Goal: Information Seeking & Learning: Learn about a topic

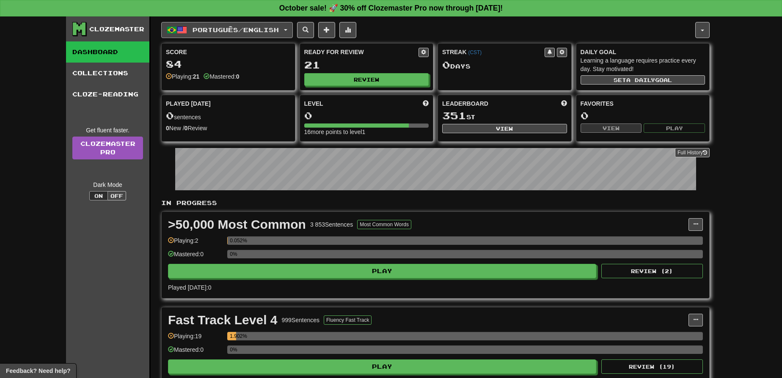
click at [238, 33] on button "Português / English" at bounding box center [227, 30] width 132 height 16
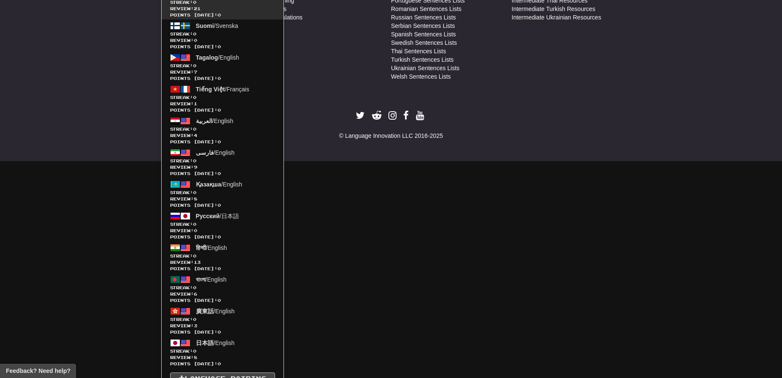
scroll to position [574, 0]
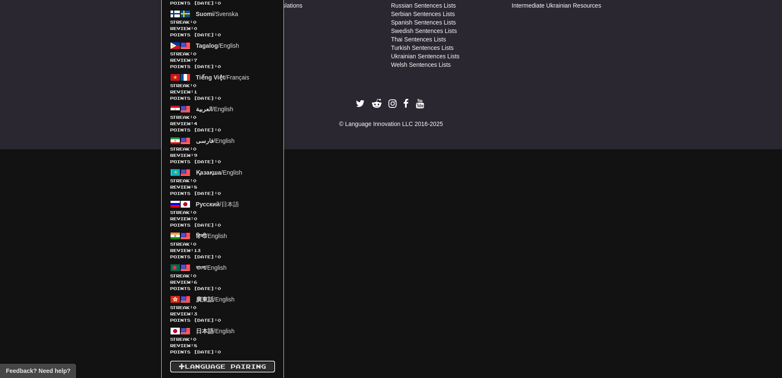
click at [242, 364] on link "Language Pairing" at bounding box center [222, 367] width 105 height 12
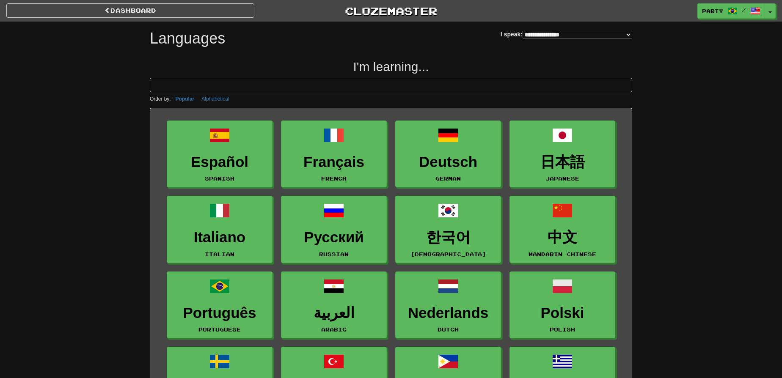
select select "*******"
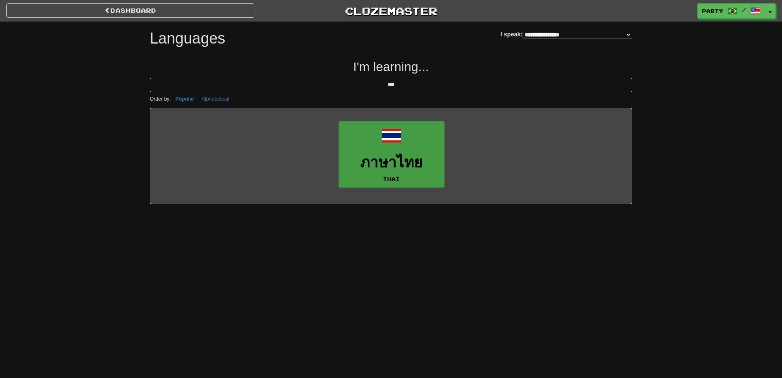
type input "***"
click at [349, 152] on link "ภาษาไทย Thai" at bounding box center [392, 154] width 106 height 67
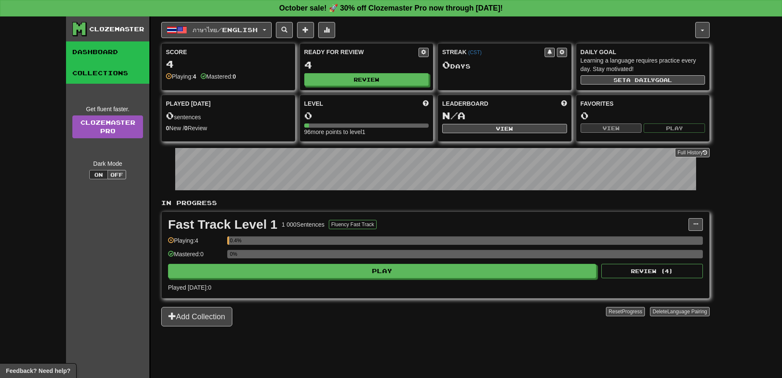
click at [110, 71] on link "Collections" at bounding box center [107, 73] width 83 height 21
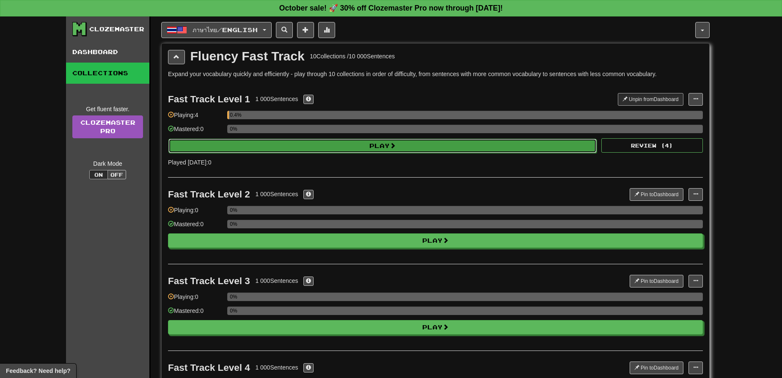
click at [295, 147] on button "Play" at bounding box center [382, 146] width 428 height 14
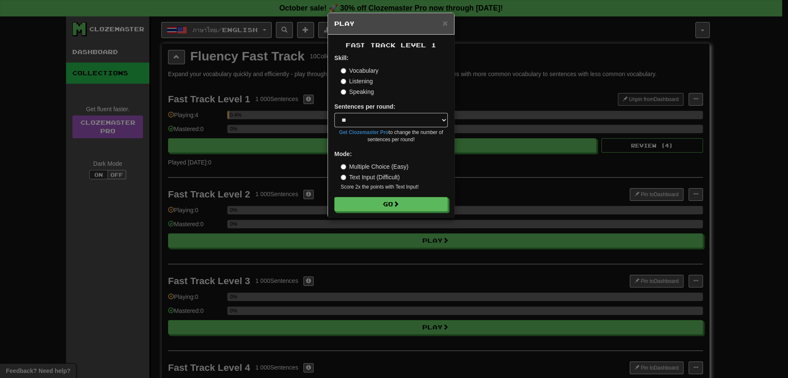
drag, startPoint x: 340, startPoint y: 225, endPoint x: 346, endPoint y: 223, distance: 6.4
click at [341, 226] on div "× Play Fast Track Level 1 Skill: Vocabulary Listening Speaking Sentences per ro…" at bounding box center [394, 189] width 788 height 378
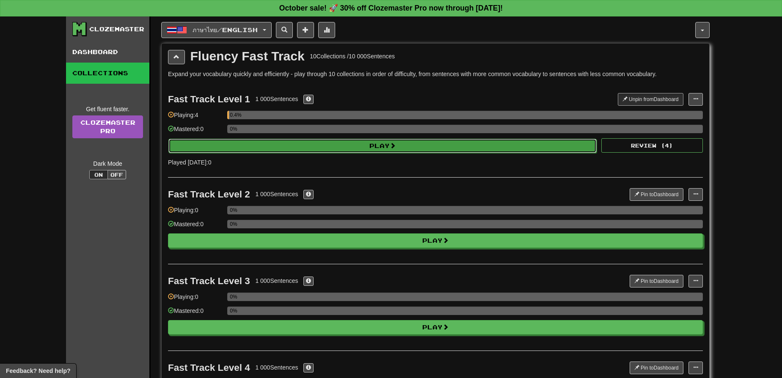
click at [380, 149] on button "Play" at bounding box center [382, 146] width 428 height 14
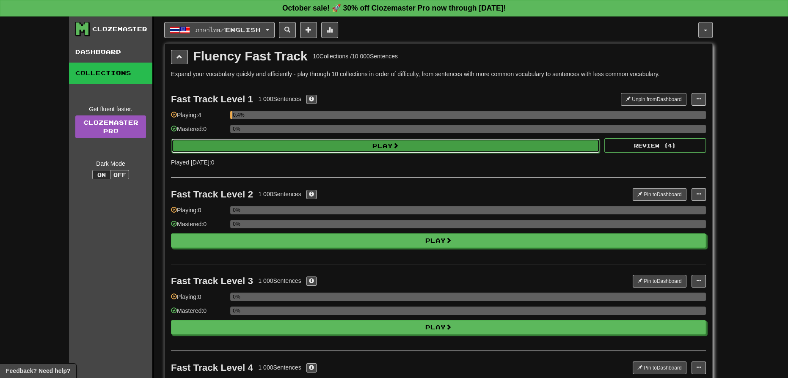
select select "**"
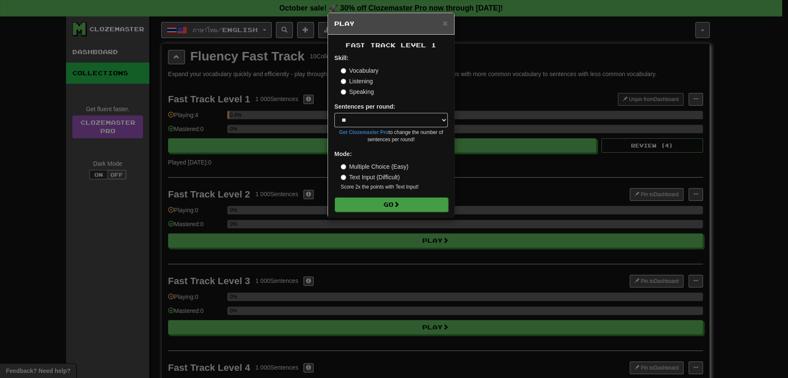
click at [394, 194] on form "Skill: Vocabulary Listening Speaking Sentences per round: * ** ** ** ** ** *** …" at bounding box center [390, 133] width 113 height 158
click at [396, 210] on button "Go" at bounding box center [391, 205] width 113 height 14
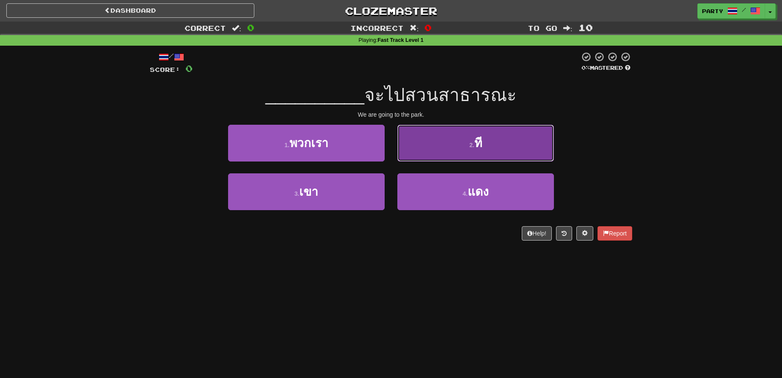
click at [442, 147] on button "2 . ที" at bounding box center [475, 143] width 157 height 37
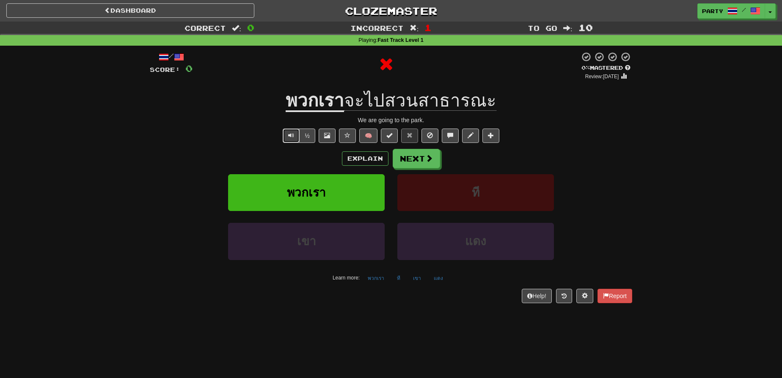
click at [290, 135] on span "Text-to-speech controls" at bounding box center [291, 135] width 6 height 6
click at [366, 167] on div "Explain Next" at bounding box center [391, 158] width 483 height 19
click at [367, 161] on button "Explain" at bounding box center [365, 159] width 47 height 14
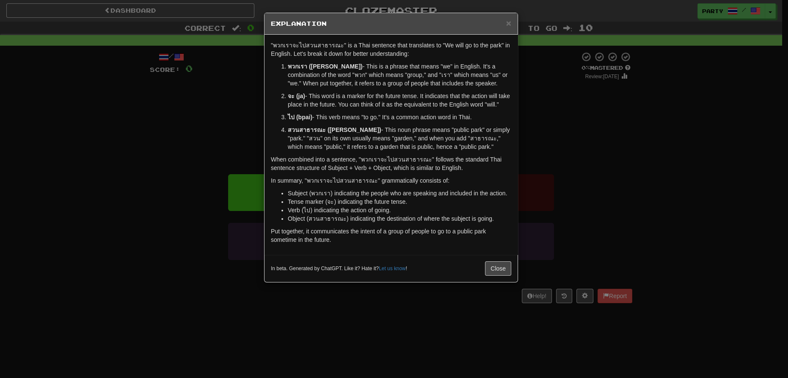
click at [570, 154] on div "× Explanation "พวกเราจะไปสวนสาธารณะ" is a Thai sentence that translates to "We …" at bounding box center [394, 189] width 788 height 378
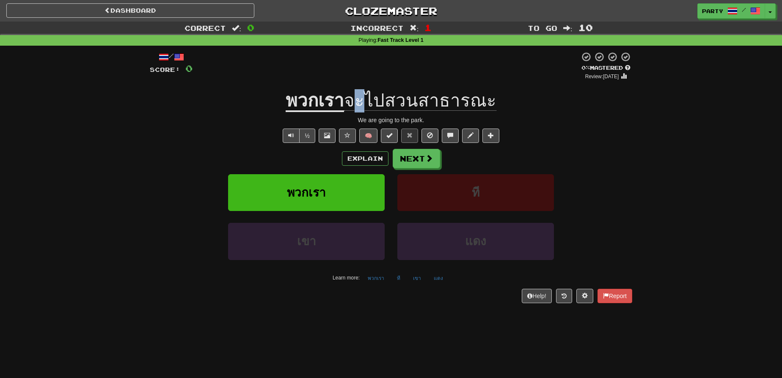
click at [369, 103] on span "จะไปสวนสาธารณะ" at bounding box center [420, 101] width 152 height 20
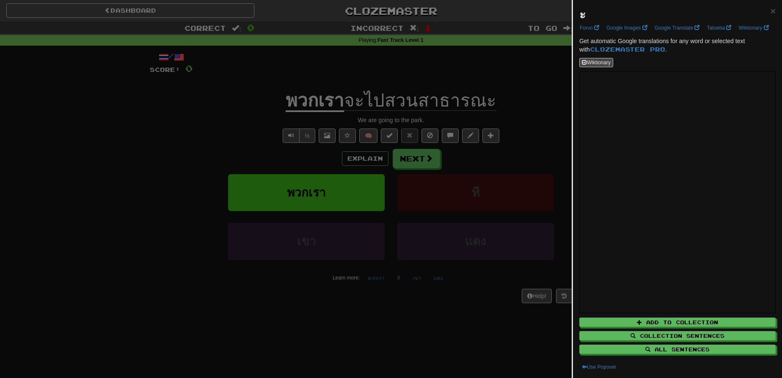
click at [586, 14] on div "ะ ×" at bounding box center [678, 14] width 196 height 17
click at [459, 96] on div at bounding box center [391, 189] width 782 height 378
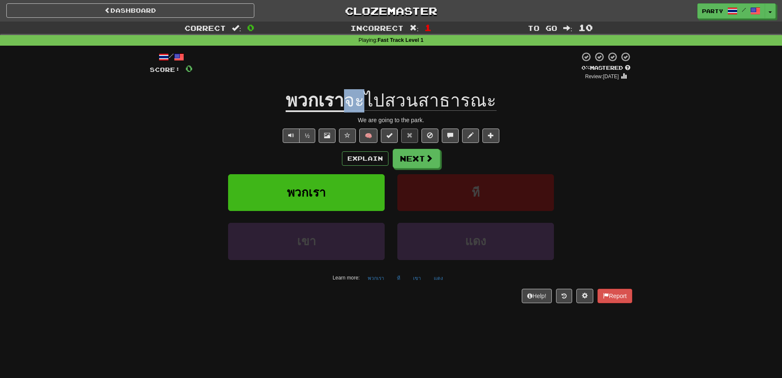
drag, startPoint x: 369, startPoint y: 103, endPoint x: 354, endPoint y: 103, distance: 14.4
click at [354, 103] on span "จะไปสวนสาธารณะ" at bounding box center [420, 101] width 152 height 20
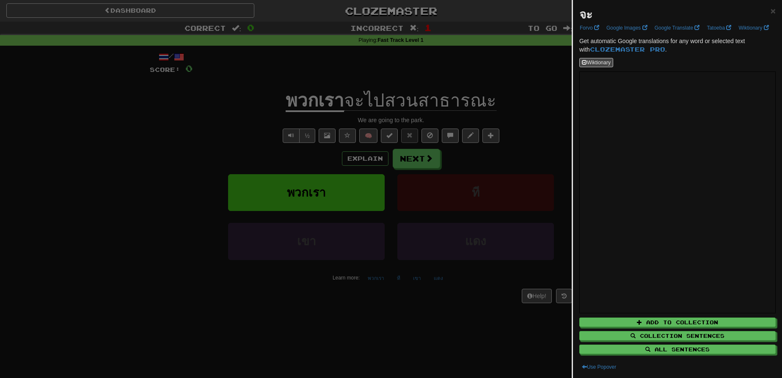
click at [416, 123] on div at bounding box center [391, 189] width 782 height 378
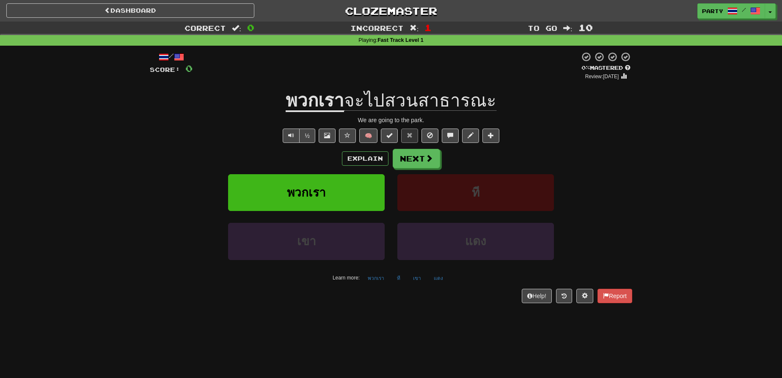
click at [328, 102] on u "พวกเรา" at bounding box center [315, 102] width 58 height 22
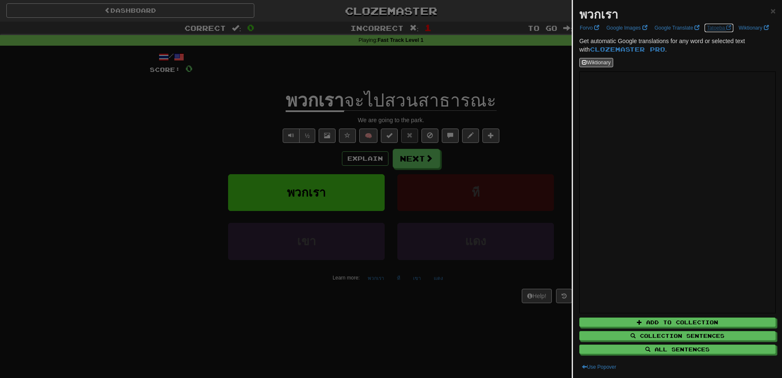
click at [723, 25] on link "Tatoeba" at bounding box center [719, 27] width 30 height 9
click at [399, 193] on div at bounding box center [391, 189] width 782 height 378
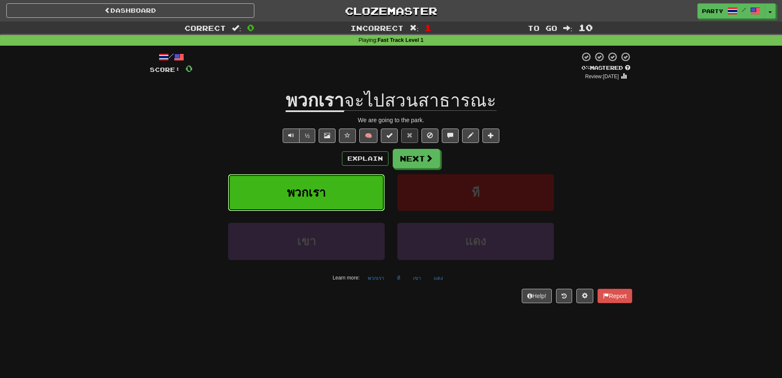
click at [326, 177] on button "พวกเรา" at bounding box center [306, 192] width 157 height 37
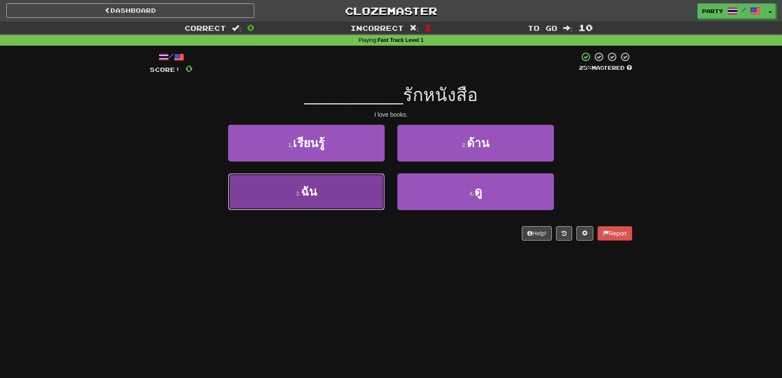
click at [326, 186] on button "3 . ฉัน" at bounding box center [306, 192] width 157 height 37
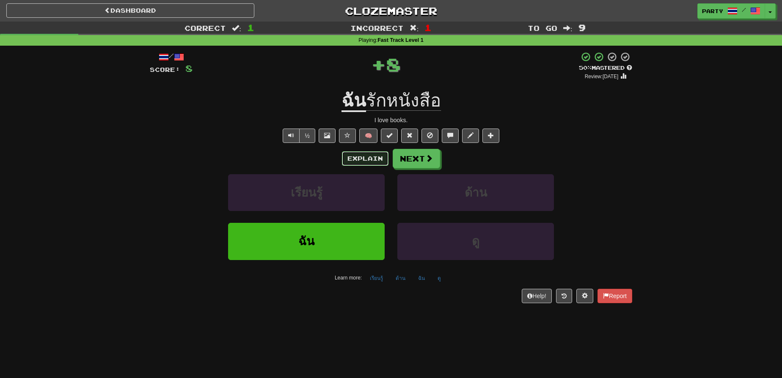
click at [350, 154] on button "Explain" at bounding box center [365, 159] width 47 height 14
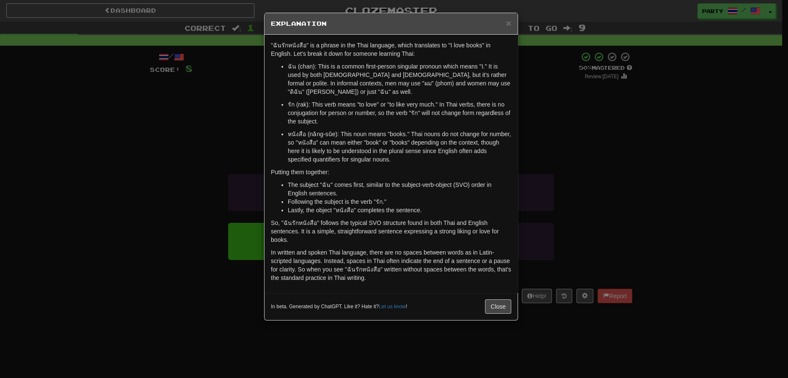
click at [659, 157] on div "× Explanation "ฉันรักหนังสือ" is a phrase in the Thai language, which translate…" at bounding box center [394, 189] width 788 height 378
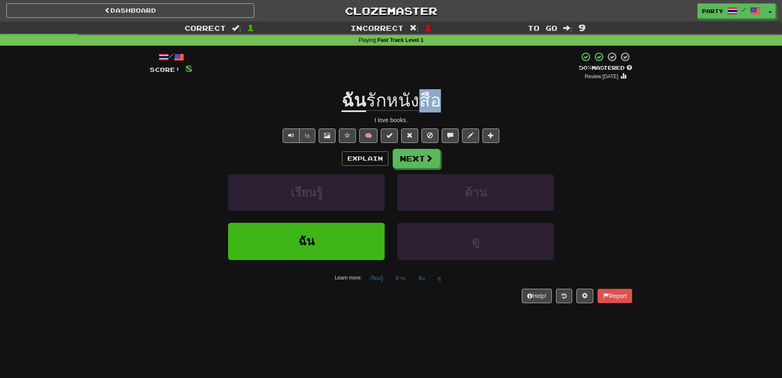
drag, startPoint x: 444, startPoint y: 104, endPoint x: 418, endPoint y: 102, distance: 25.9
click at [418, 102] on div "ฉัน รักหนังสือ" at bounding box center [391, 100] width 483 height 23
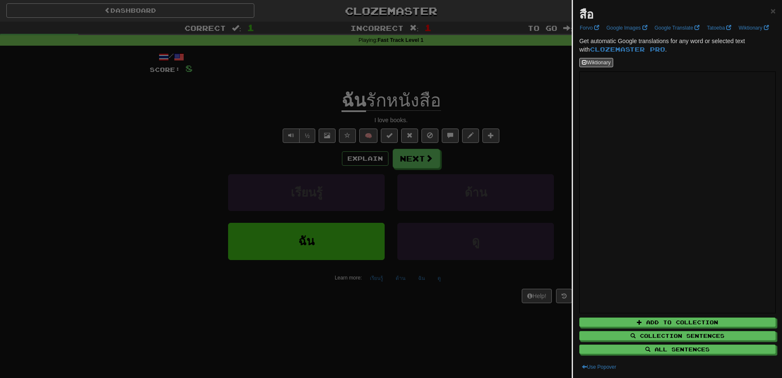
click at [592, 8] on div "สือ" at bounding box center [587, 14] width 14 height 17
click at [624, 12] on div "สือ ×" at bounding box center [678, 14] width 196 height 17
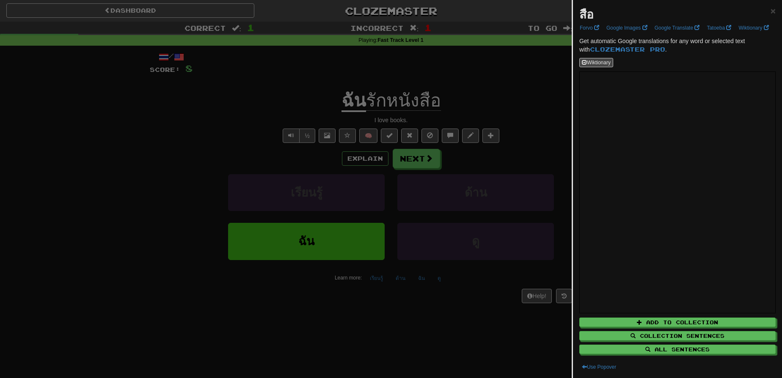
click at [437, 110] on div at bounding box center [391, 189] width 782 height 378
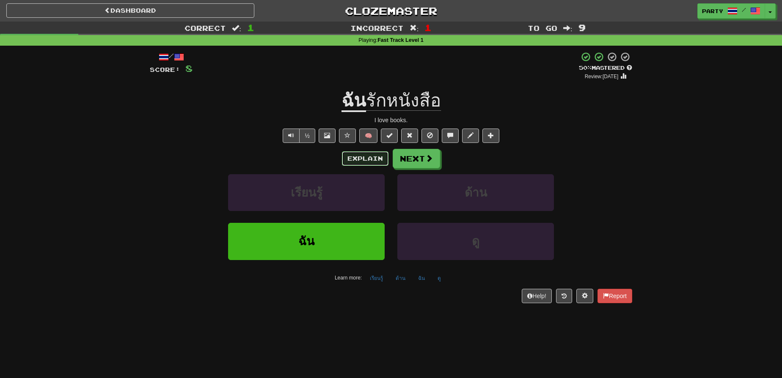
click at [363, 160] on button "Explain" at bounding box center [365, 159] width 47 height 14
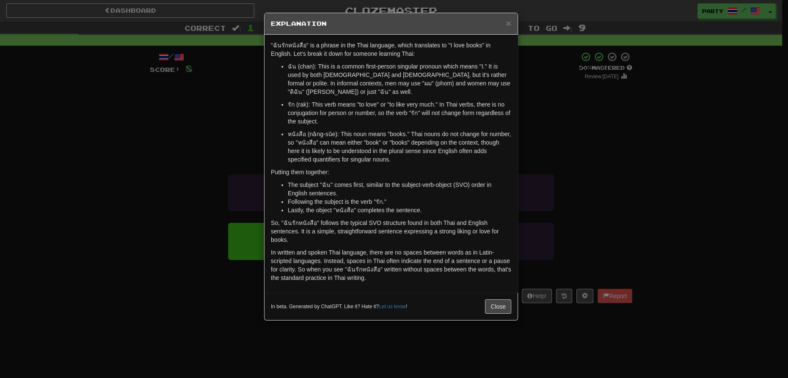
click at [551, 119] on div "× Explanation "ฉันรักหนังสือ" is a phrase in the Thai language, which translate…" at bounding box center [394, 189] width 788 height 378
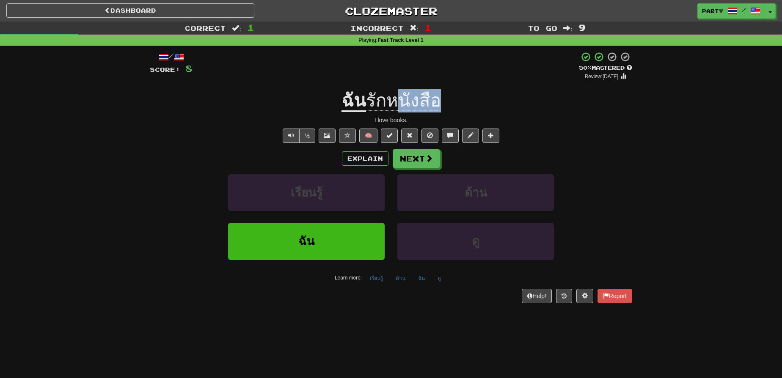
drag, startPoint x: 439, startPoint y: 103, endPoint x: 400, endPoint y: 105, distance: 39.0
click at [400, 105] on div "ฉัน รักหนังสือ" at bounding box center [391, 100] width 483 height 23
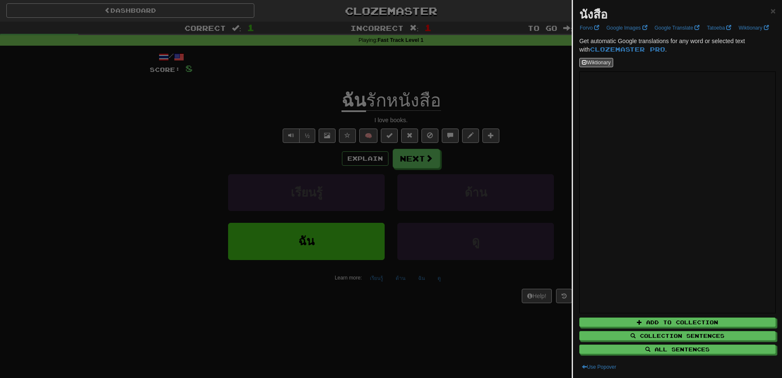
click at [421, 98] on div at bounding box center [391, 189] width 782 height 378
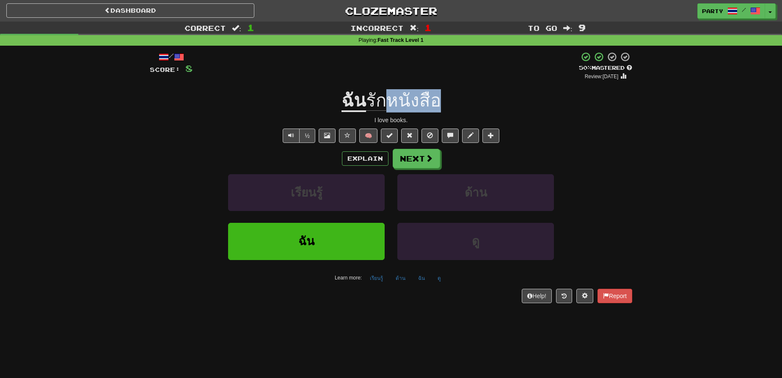
drag, startPoint x: 444, startPoint y: 106, endPoint x: 389, endPoint y: 105, distance: 55.0
click at [389, 105] on div "ฉัน รักหนังสือ" at bounding box center [391, 100] width 483 height 23
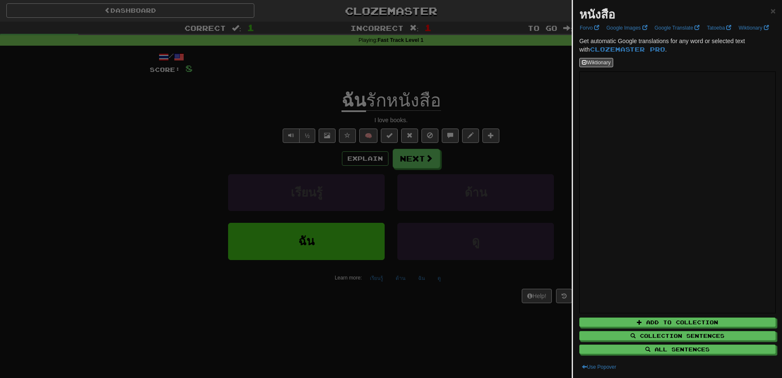
click at [616, 8] on div "หนังสือ" at bounding box center [598, 14] width 36 height 17
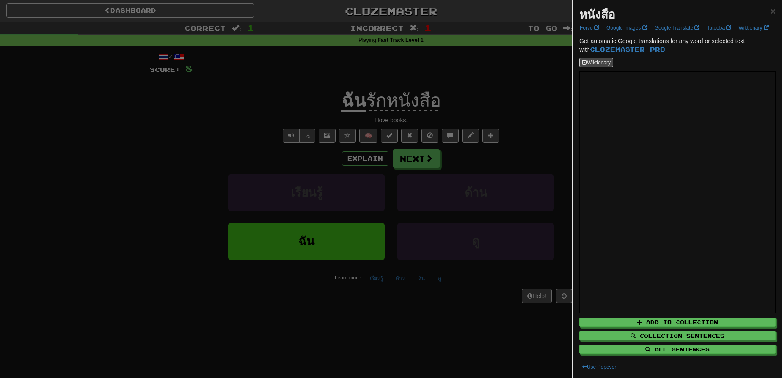
click at [511, 187] on div at bounding box center [391, 189] width 782 height 378
